Goal: Check status

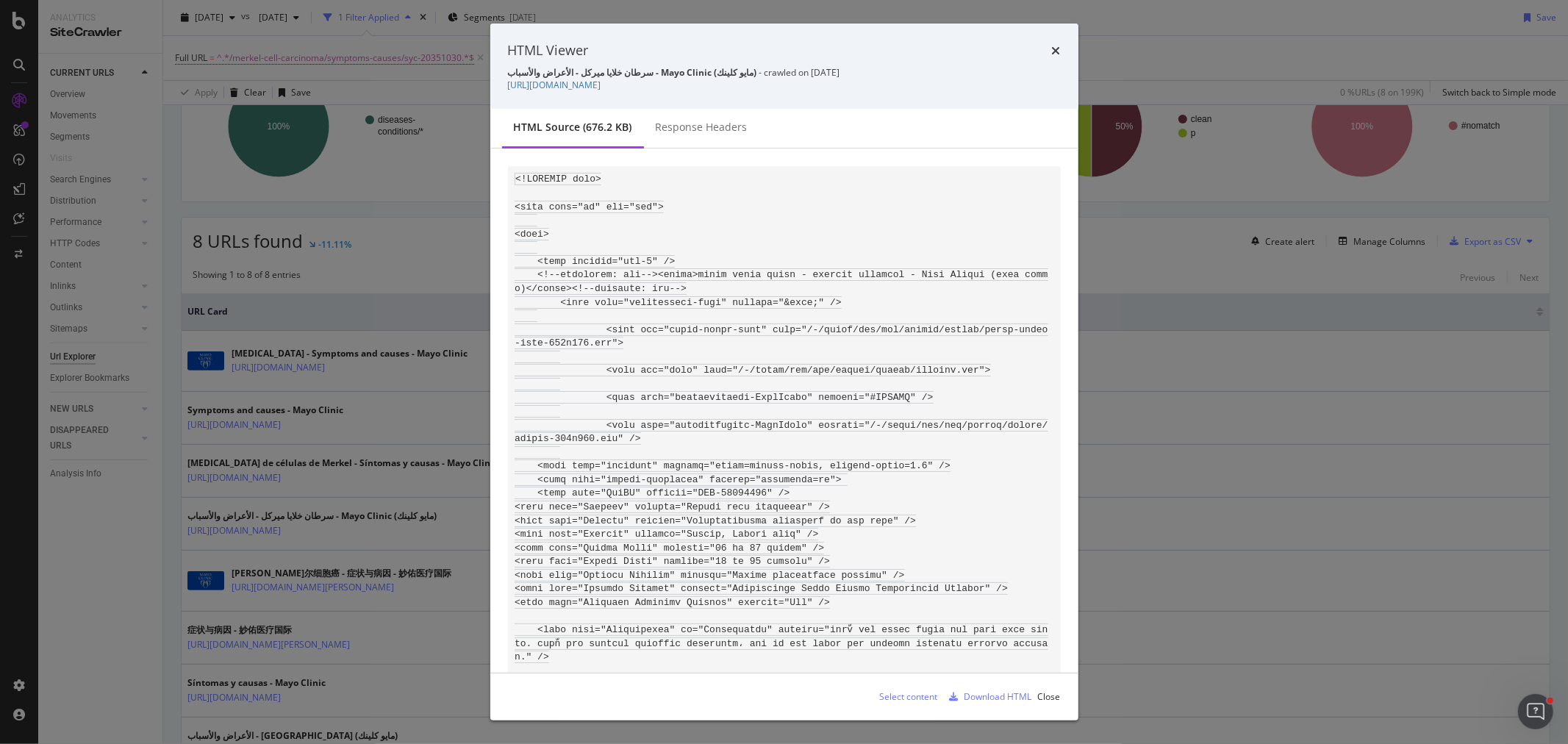
scroll to position [91745, 0]
